Goal: Task Accomplishment & Management: Use online tool/utility

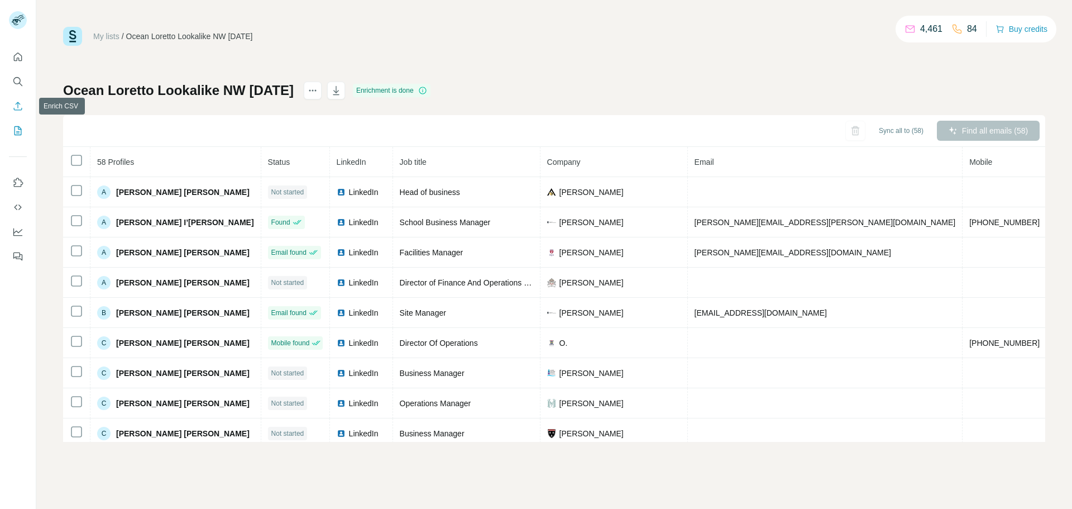
click at [18, 103] on icon "Enrich CSV" at bounding box center [18, 106] width 8 height 8
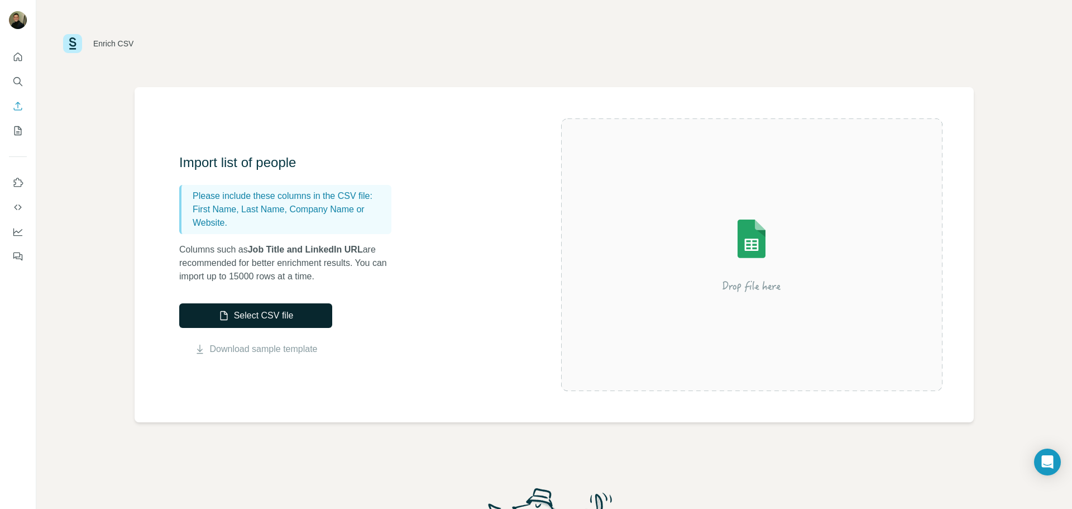
click at [269, 313] on button "Select CSV file" at bounding box center [255, 315] width 153 height 25
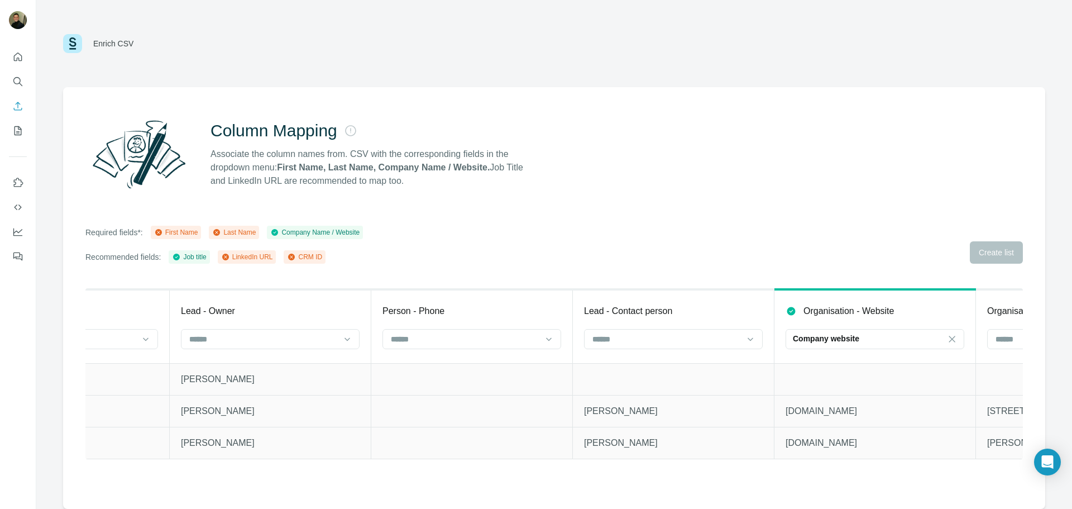
scroll to position [0, 928]
click at [664, 351] on div at bounding box center [669, 340] width 179 height 22
click at [669, 339] on input at bounding box center [662, 339] width 151 height 12
drag, startPoint x: 587, startPoint y: 190, endPoint x: 524, endPoint y: 310, distance: 135.8
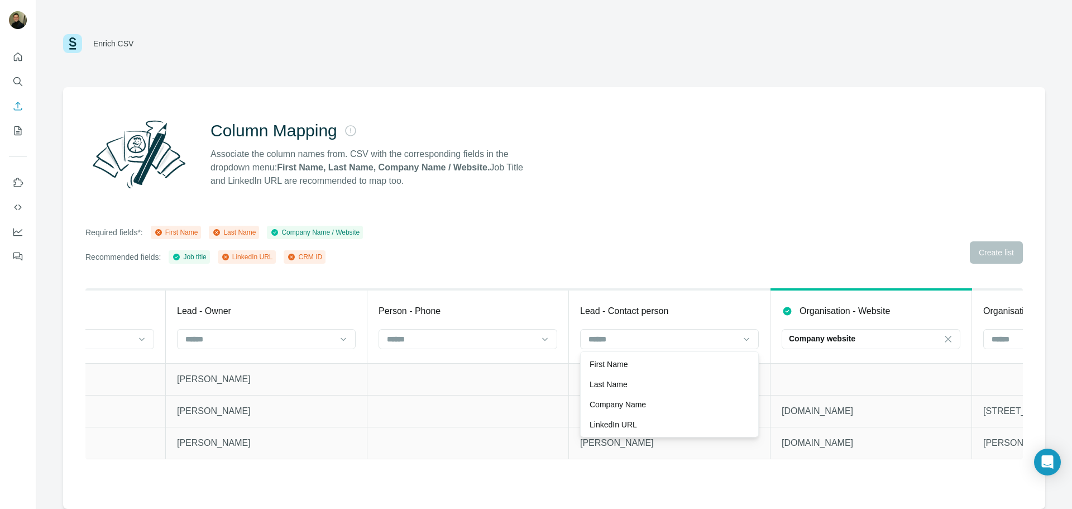
click at [587, 190] on div "Column Mapping Associate the column names from. CSV with the corresponding fiel…" at bounding box center [553, 154] width 937 height 80
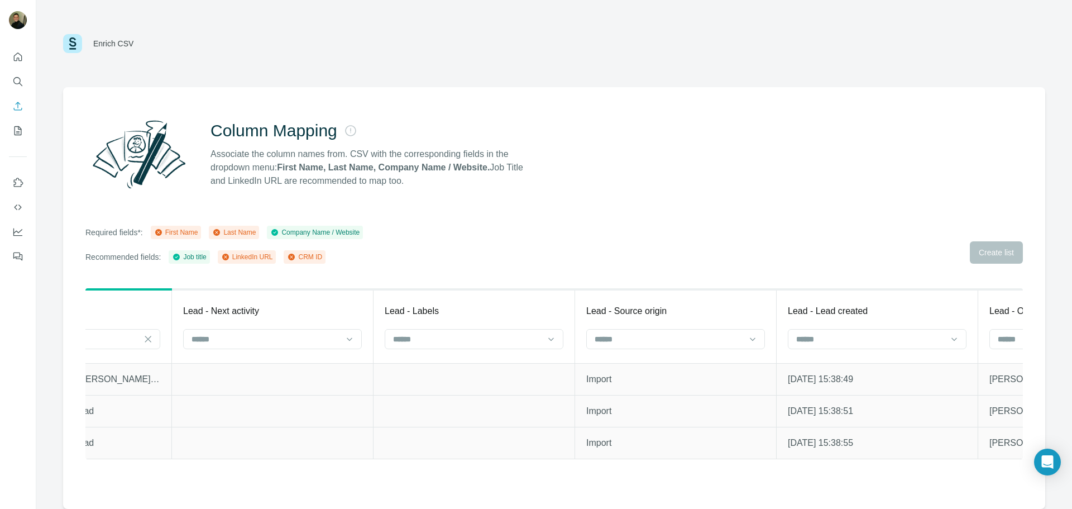
scroll to position [0, 0]
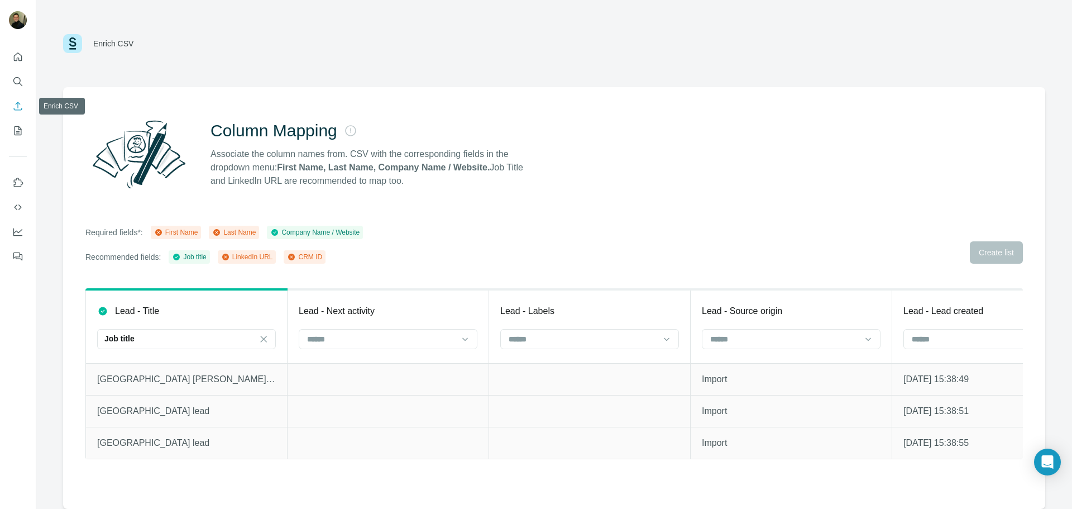
click at [17, 103] on icon "Enrich CSV" at bounding box center [17, 105] width 11 height 11
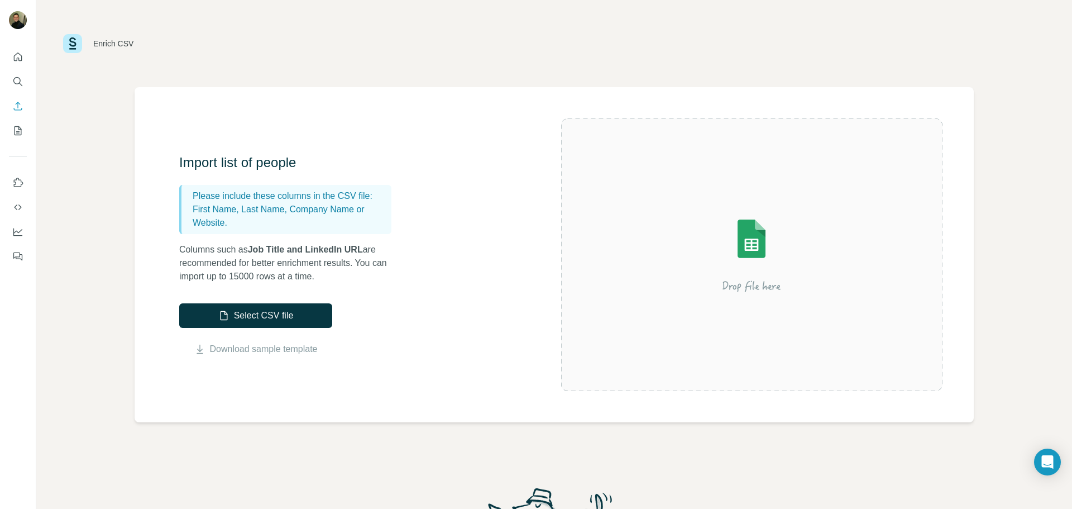
click at [255, 314] on button "Select CSV file" at bounding box center [255, 315] width 153 height 25
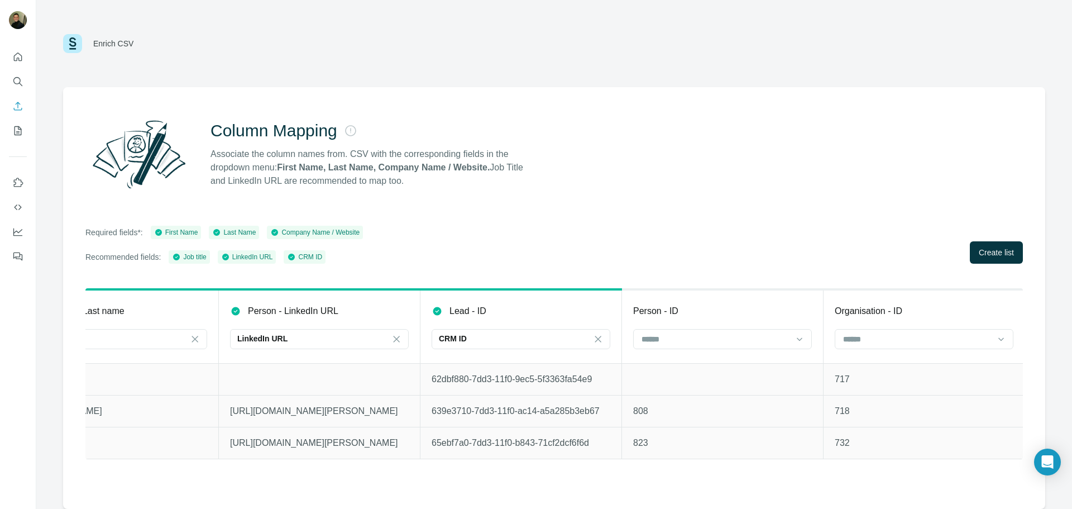
scroll to position [0, 2288]
click at [755, 339] on input at bounding box center [713, 339] width 151 height 12
click at [982, 253] on span "Create list" at bounding box center [996, 252] width 35 height 11
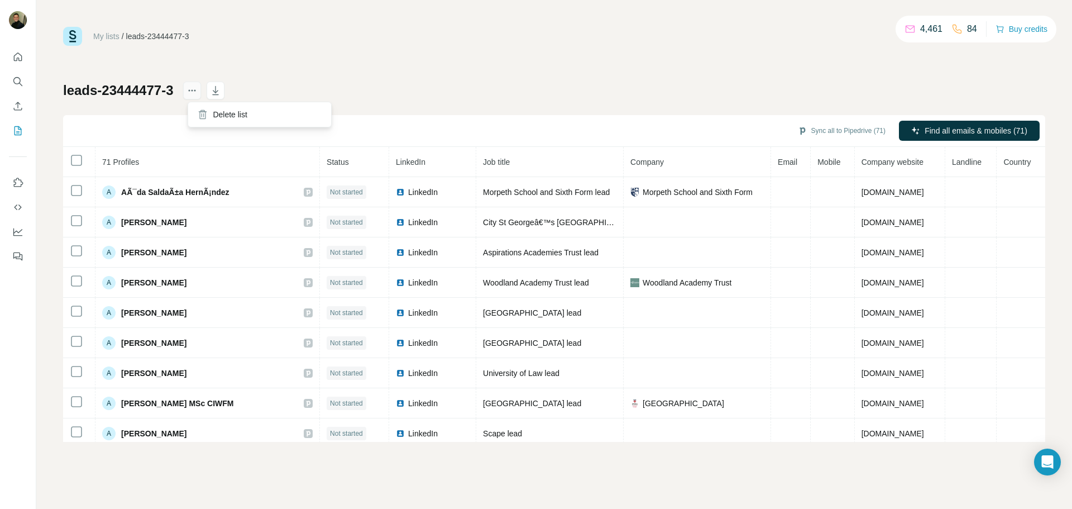
click at [196, 92] on icon "actions" at bounding box center [191, 90] width 11 height 11
click at [212, 115] on div "Delete list" at bounding box center [259, 114] width 138 height 20
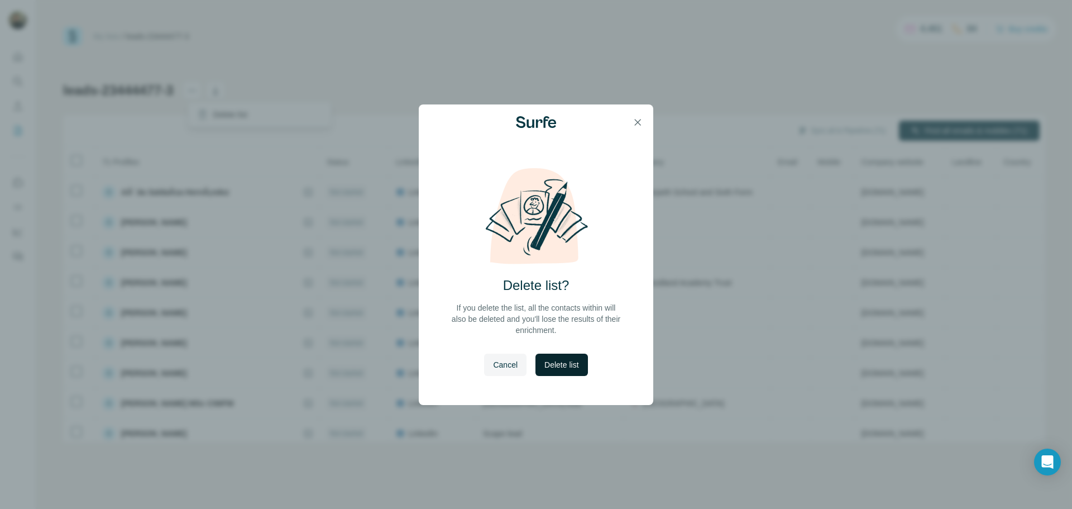
click at [575, 370] on button "Delete list" at bounding box center [561, 364] width 52 height 22
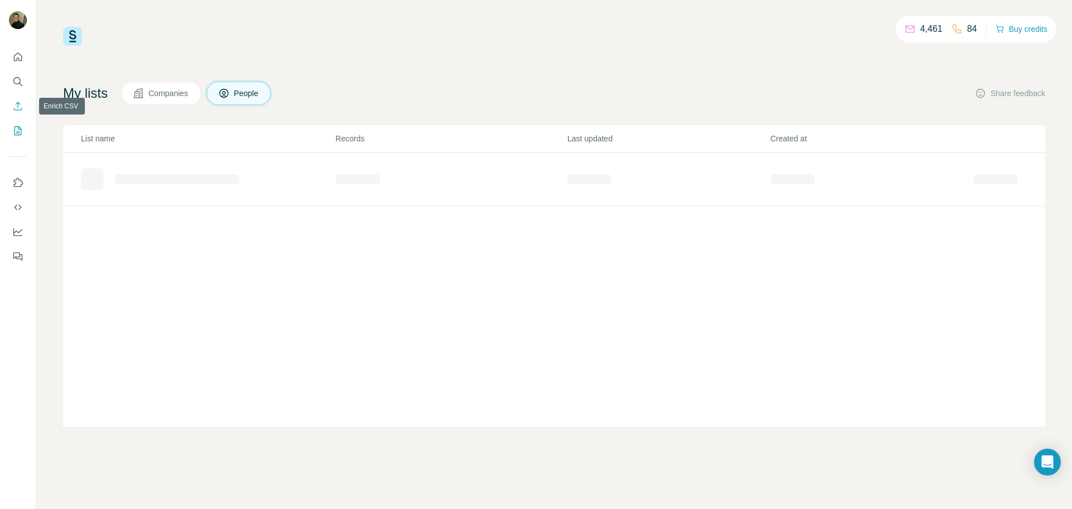
click at [18, 106] on icon "Enrich CSV" at bounding box center [18, 106] width 8 height 8
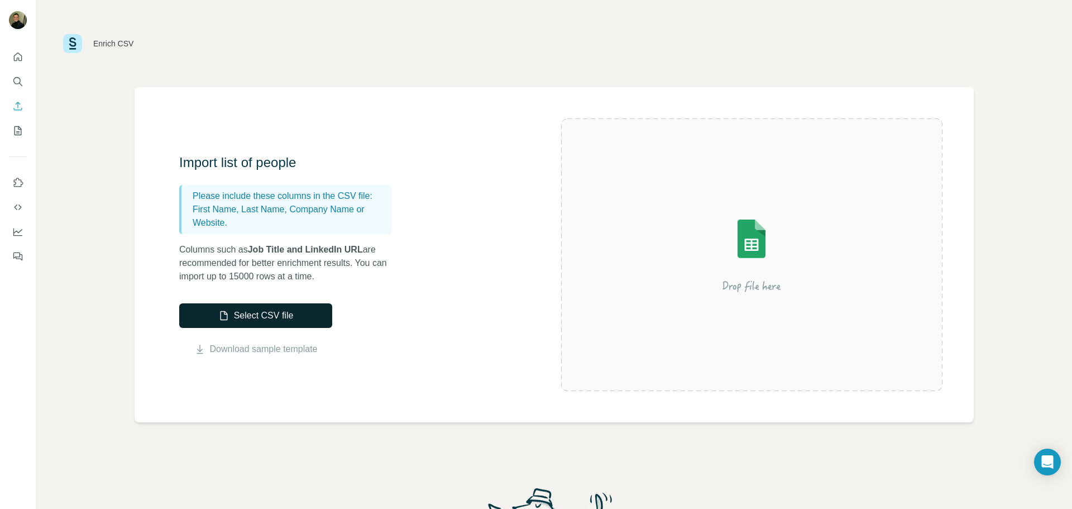
click at [215, 313] on button "Select CSV file" at bounding box center [255, 315] width 153 height 25
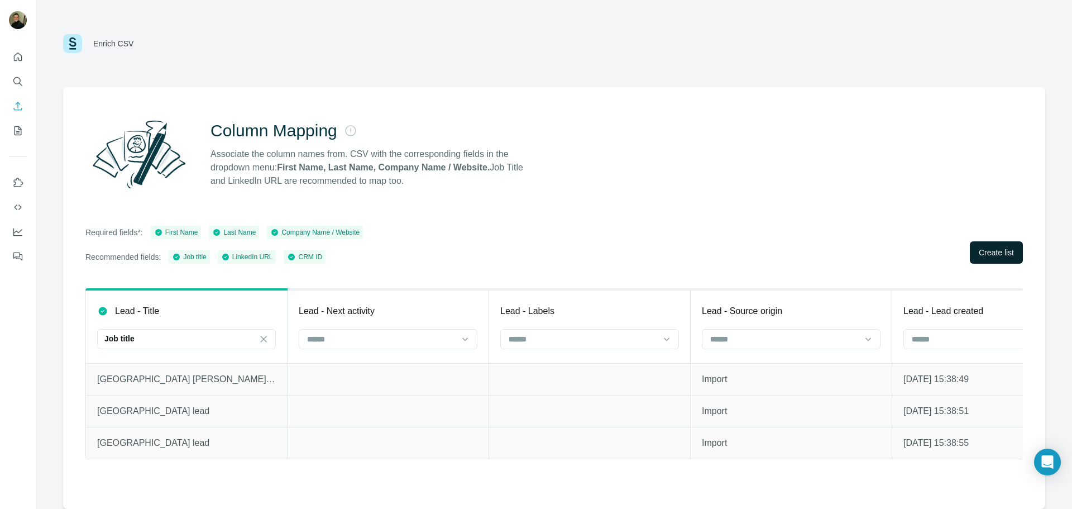
click at [999, 251] on span "Create list" at bounding box center [996, 252] width 35 height 11
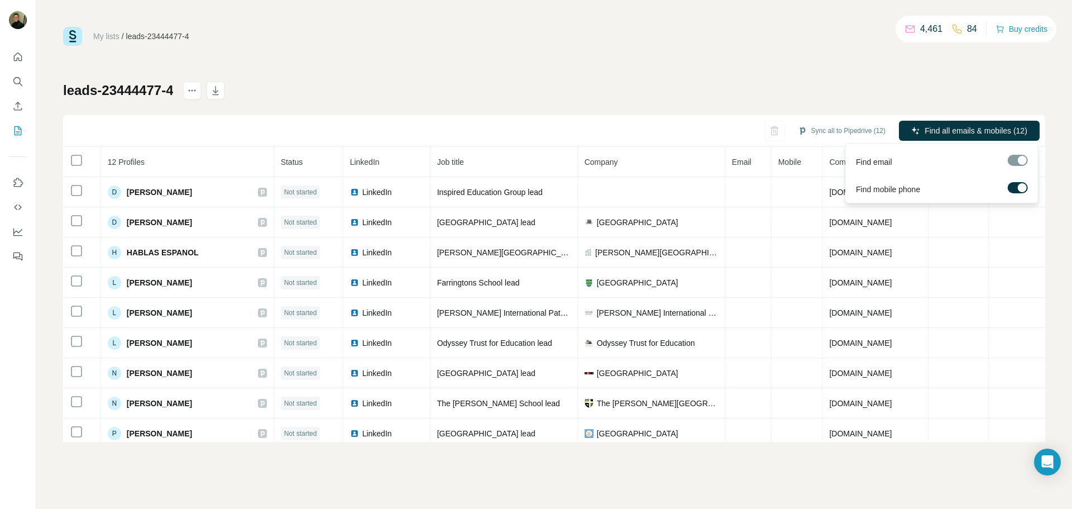
click at [955, 127] on span "Find all emails & mobiles (12)" at bounding box center [975, 130] width 103 height 11
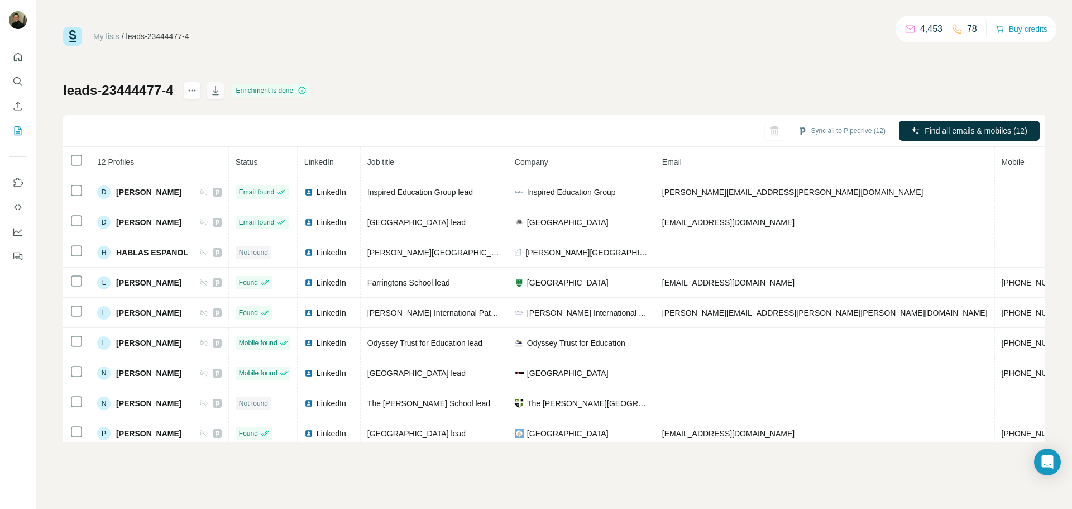
click at [221, 90] on icon "button" at bounding box center [215, 90] width 11 height 11
click at [22, 132] on icon "My lists" at bounding box center [17, 130] width 11 height 11
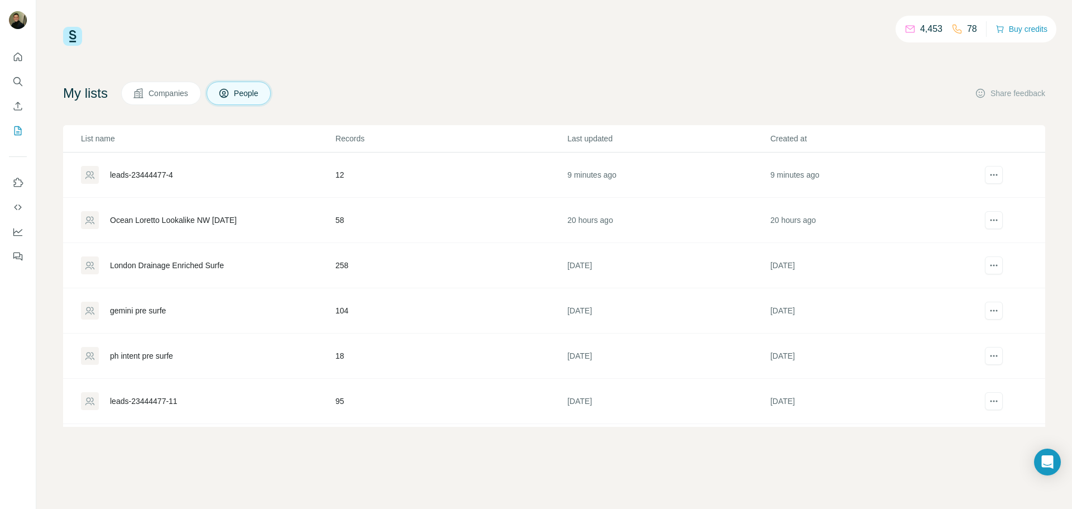
click at [210, 264] on div "London Drainage Enriched Surfe" at bounding box center [167, 265] width 114 height 11
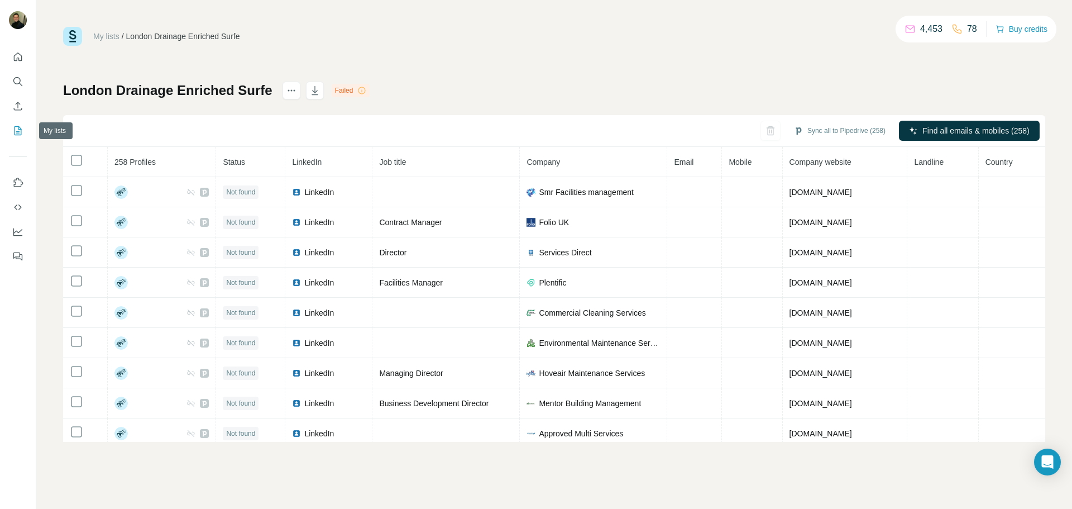
click at [17, 130] on icon "My lists" at bounding box center [17, 130] width 11 height 11
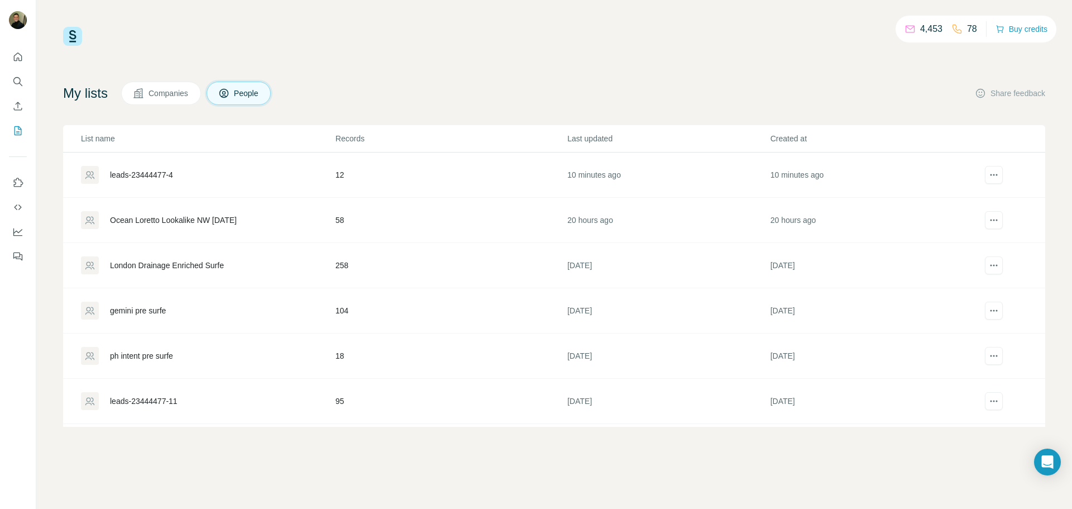
click at [260, 258] on div "London Drainage Enriched Surfe" at bounding box center [207, 265] width 253 height 18
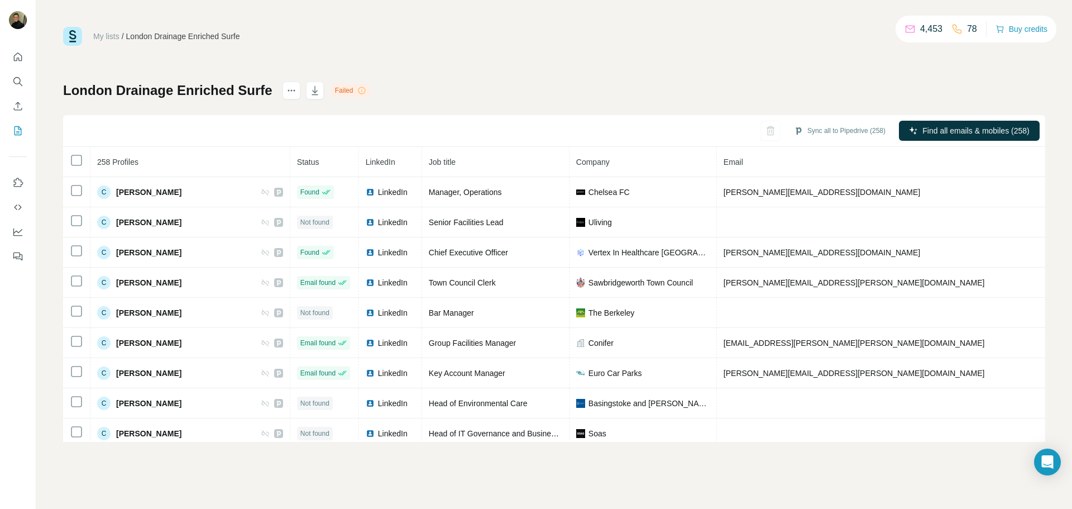
scroll to position [2454, 0]
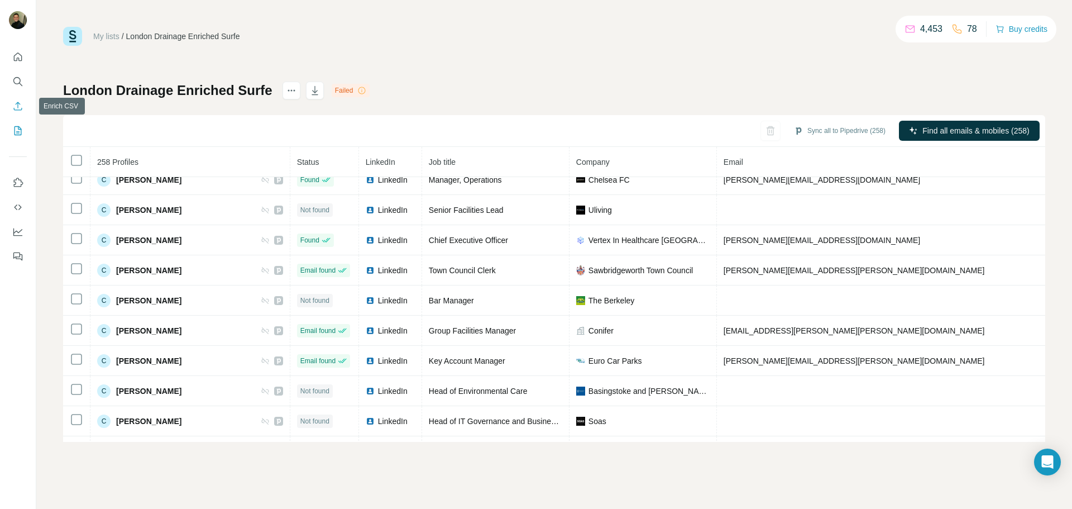
click at [16, 105] on icon "Enrich CSV" at bounding box center [17, 105] width 11 height 11
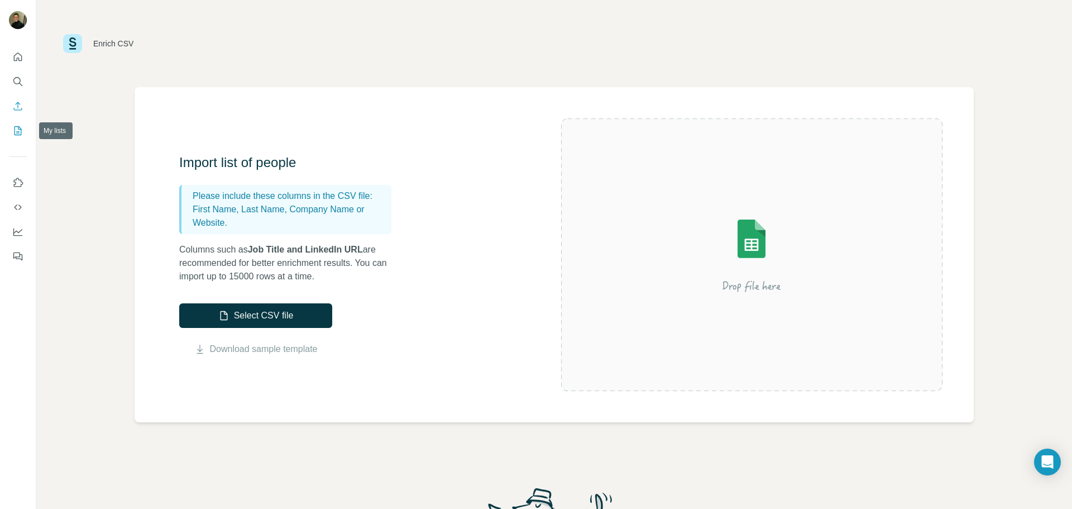
click at [25, 133] on button "My lists" at bounding box center [18, 131] width 18 height 20
